Goal: Task Accomplishment & Management: Complete application form

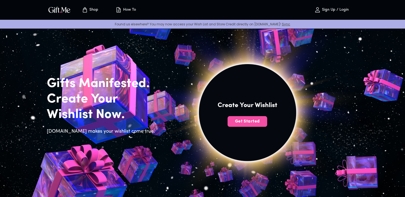
click at [257, 123] on span "Get Started" at bounding box center [247, 122] width 40 height 6
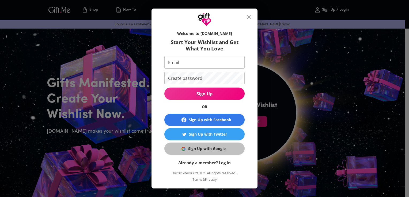
click at [204, 149] on div "Sign Up with Google" at bounding box center [206, 149] width 37 height 6
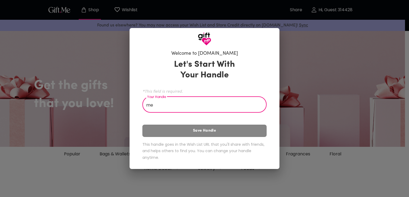
type input "m"
type input "a"
type input "happy birthday"
click at [229, 133] on div "Let's Start With Your Handle *This field is required. Your Handle happy birthda…" at bounding box center [204, 111] width 124 height 108
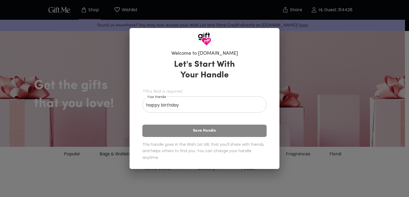
click at [314, 89] on div "Welcome to [DOMAIN_NAME] Let's Start With Your Handle *This field is required. …" at bounding box center [204, 98] width 409 height 197
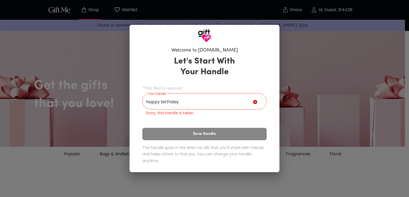
click at [314, 89] on div "Welcome to [DOMAIN_NAME] Let's Start With Your Handle *This field is required. …" at bounding box center [204, 98] width 409 height 197
